Goal: Transaction & Acquisition: Subscribe to service/newsletter

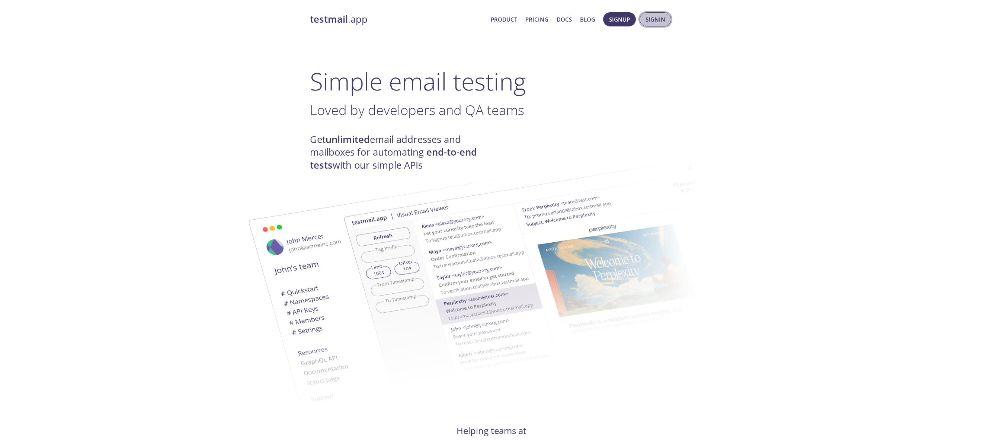
click at [648, 21] on span "Signin" at bounding box center [656, 20] width 20 height 10
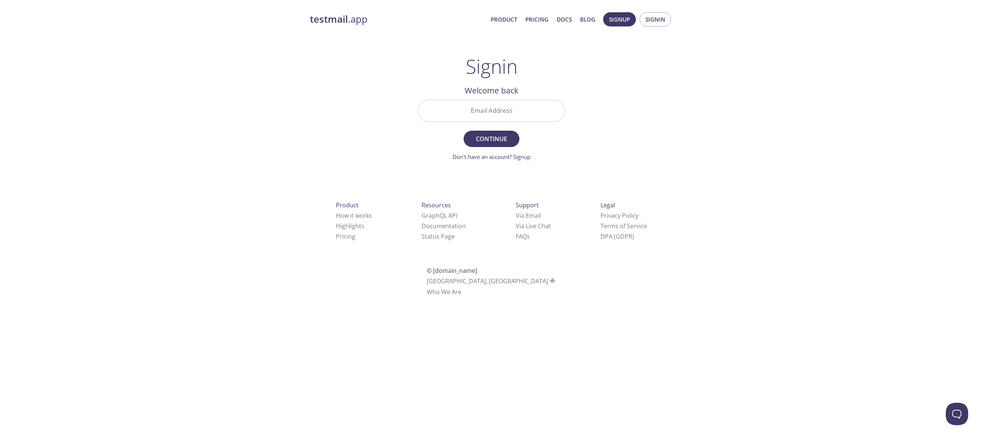
click at [504, 112] on input "Email Address" at bounding box center [491, 110] width 147 height 21
type input "[PERSON_NAME][EMAIL_ADDRESS][PERSON_NAME][DOMAIN_NAME]"
click at [508, 143] on span "Continue" at bounding box center [491, 139] width 39 height 10
click at [352, 26] on div "testmail .app Product Pricing Docs Blog Signup Signin" at bounding box center [491, 19] width 363 height 24
click at [544, 18] on link "Pricing" at bounding box center [537, 20] width 23 height 10
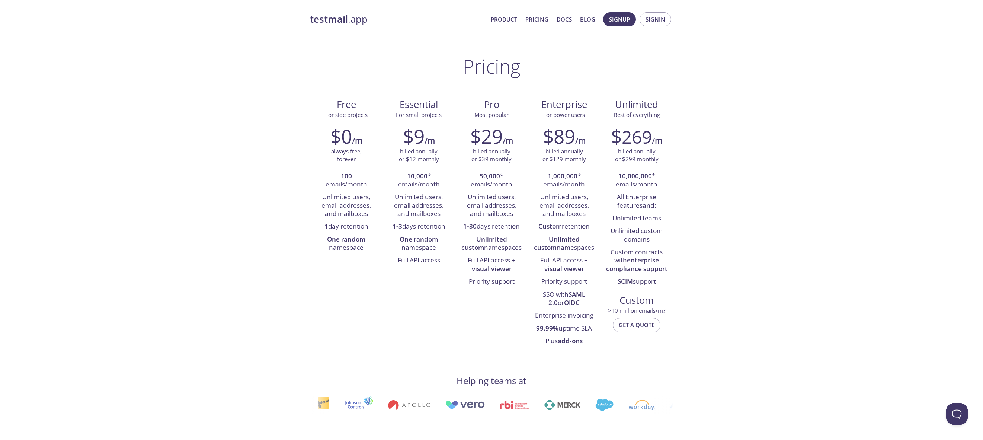
click at [511, 19] on link "Product" at bounding box center [504, 20] width 26 height 10
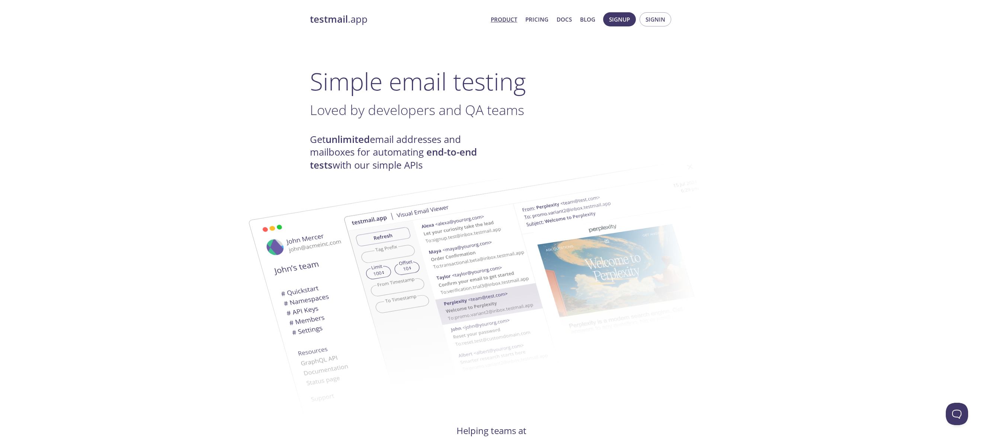
click at [356, 20] on link "testmail .app" at bounding box center [397, 19] width 175 height 13
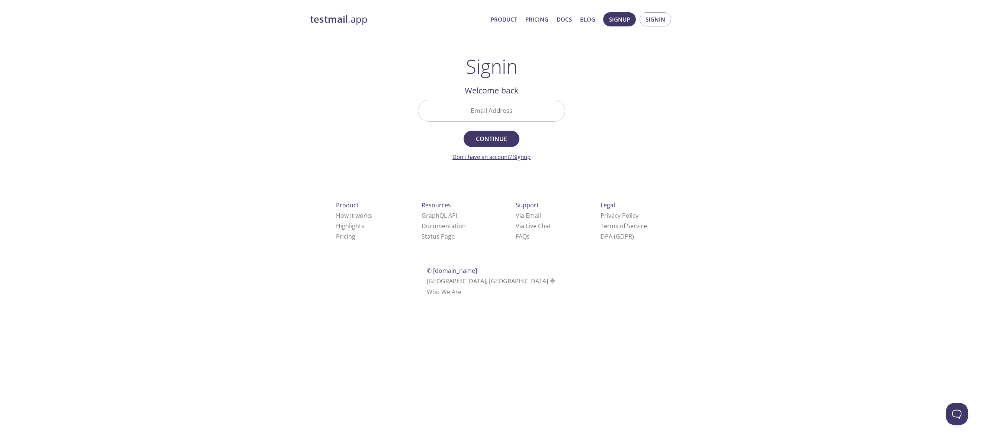
click at [478, 154] on link "Don't have an account? Signup" at bounding box center [492, 156] width 78 height 7
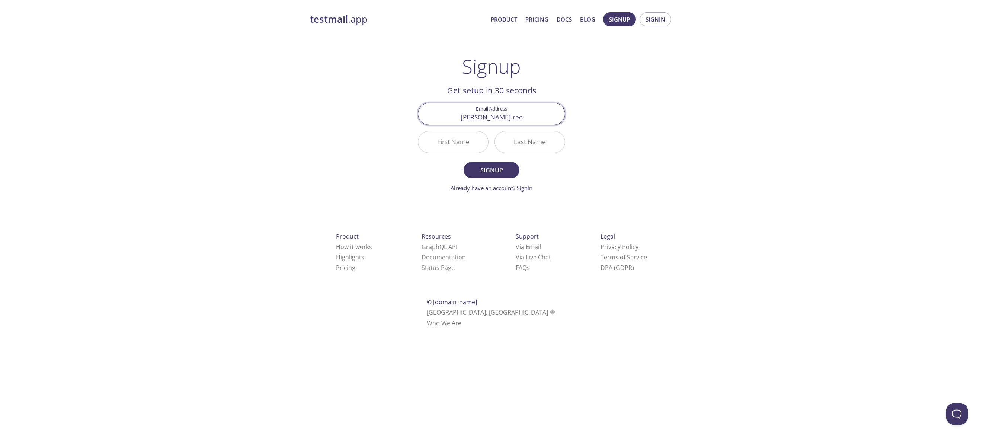
type input "[PERSON_NAME][EMAIL_ADDRESS][PERSON_NAME][DOMAIN_NAME]"
type input "[PERSON_NAME]"
click at [477, 169] on span "Signup" at bounding box center [491, 170] width 39 height 10
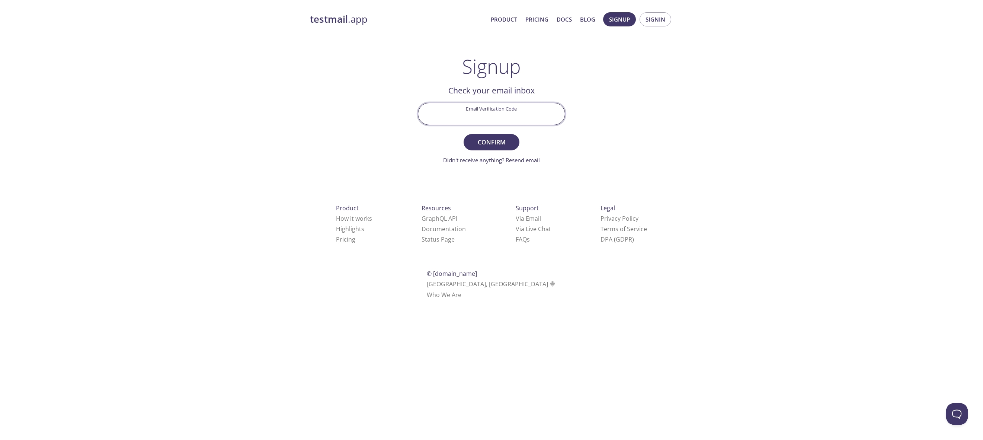
click at [540, 116] on input "Email Verification Code" at bounding box center [491, 113] width 147 height 21
paste input "LMWNVVR"
type input "LMWNVVR"
click at [464, 134] on button "Confirm" at bounding box center [492, 142] width 56 height 16
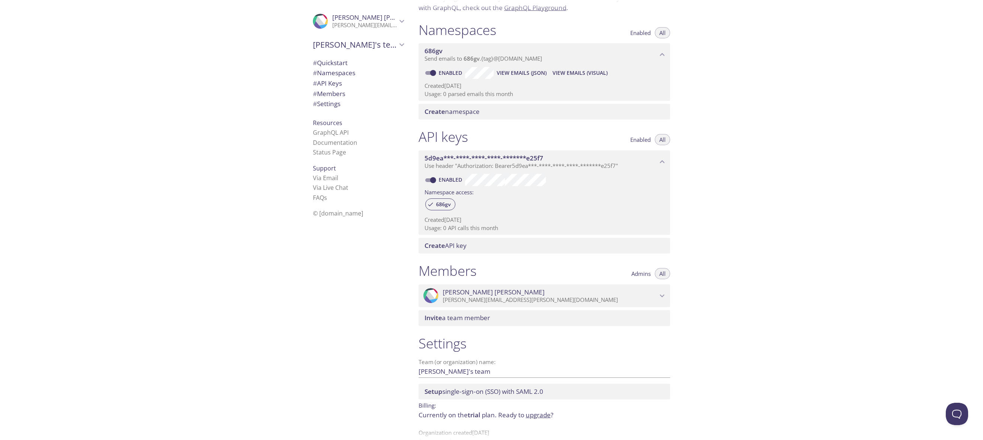
scroll to position [89, 0]
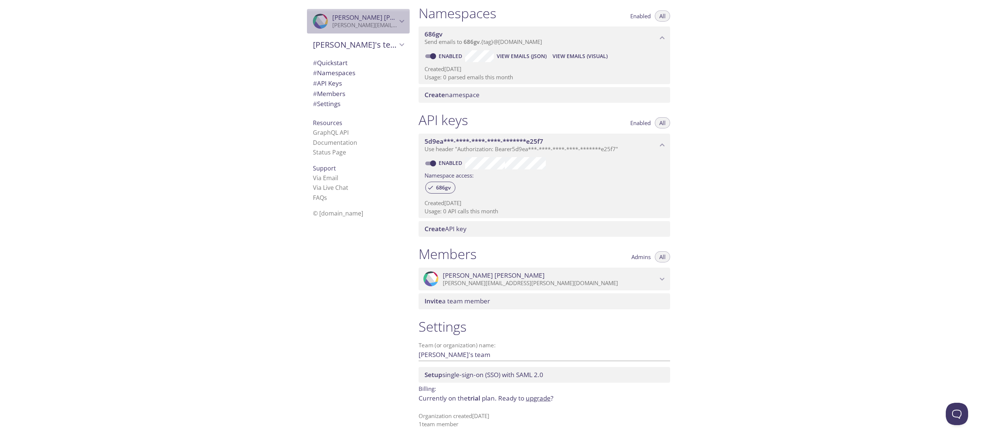
click at [355, 13] on div ".cls-1 { fill: #6d5ca8; } .cls-2 { fill: #3fc191; } .cls-3 { fill: #3b4752; } .…" at bounding box center [358, 21] width 103 height 25
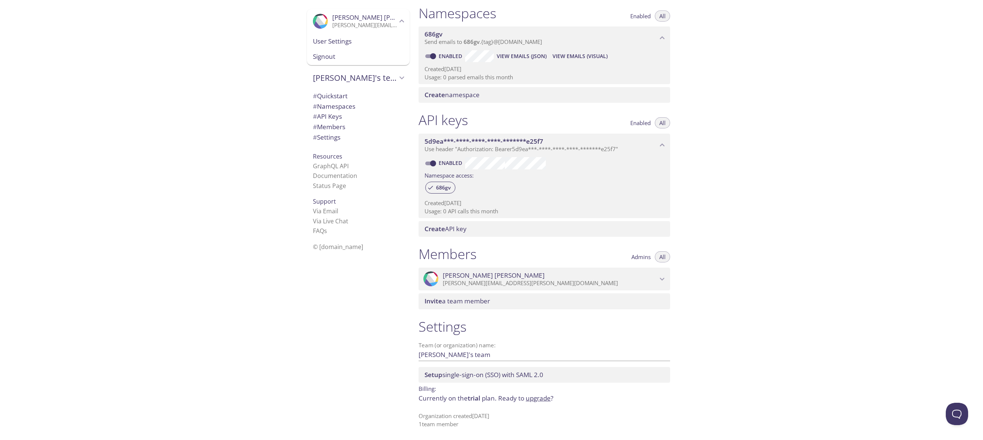
click at [261, 29] on div ".cls-1 { fill: #6d5ca8; } .cls-2 { fill: #3fc191; } .cls-3 { fill: #3b4752; } .…" at bounding box center [206, 220] width 413 height 440
click at [352, 79] on span "[PERSON_NAME]'s team" at bounding box center [355, 78] width 84 height 10
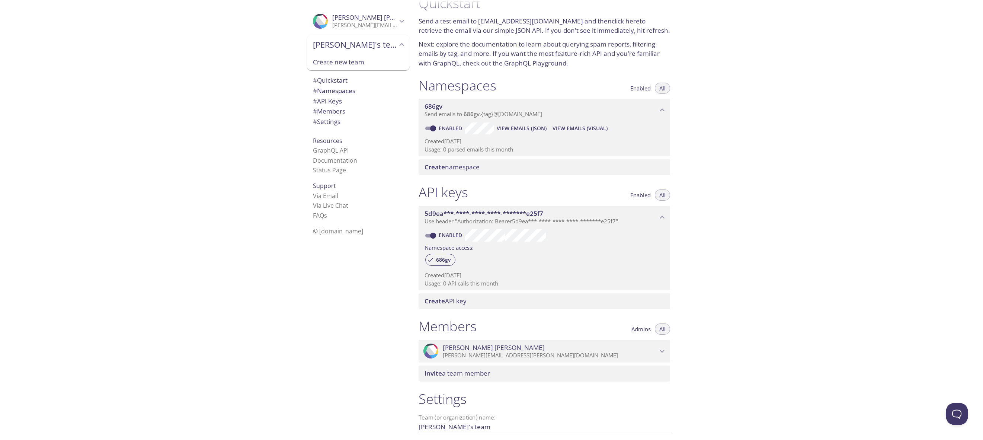
scroll to position [0, 0]
